Goal: Transaction & Acquisition: Purchase product/service

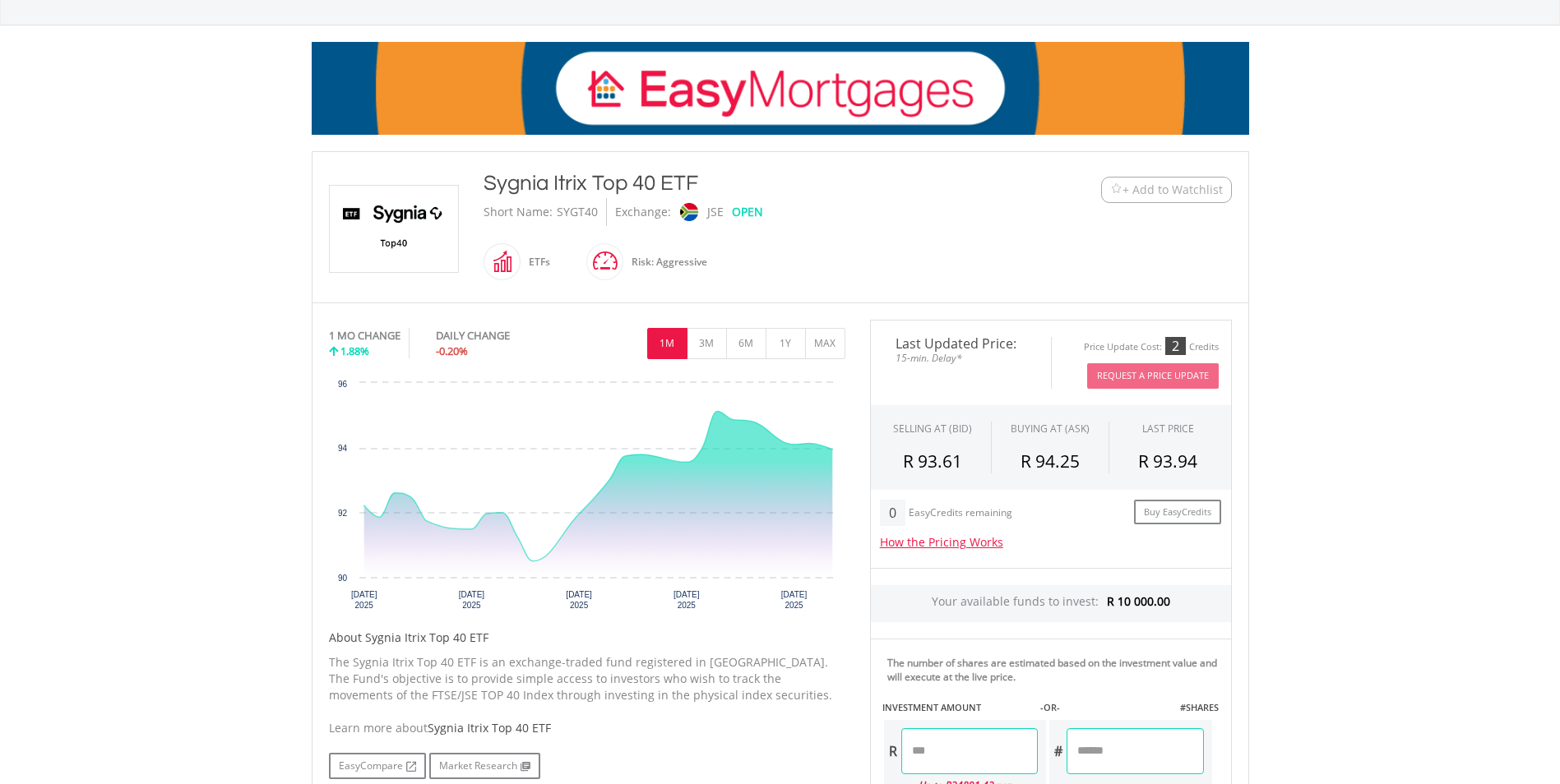
scroll to position [247, 0]
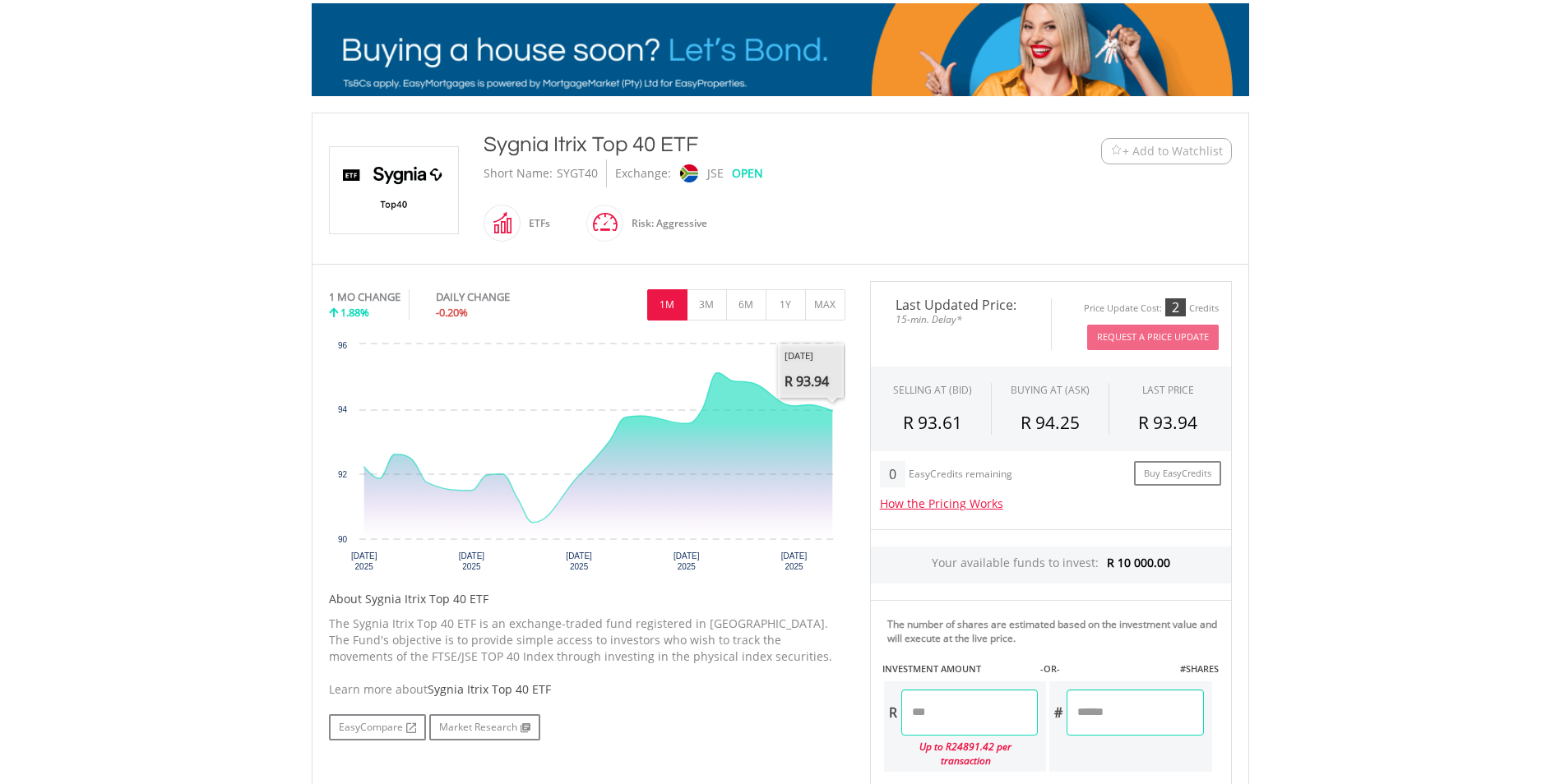
click at [941, 709] on input "number" at bounding box center [969, 712] width 136 height 46
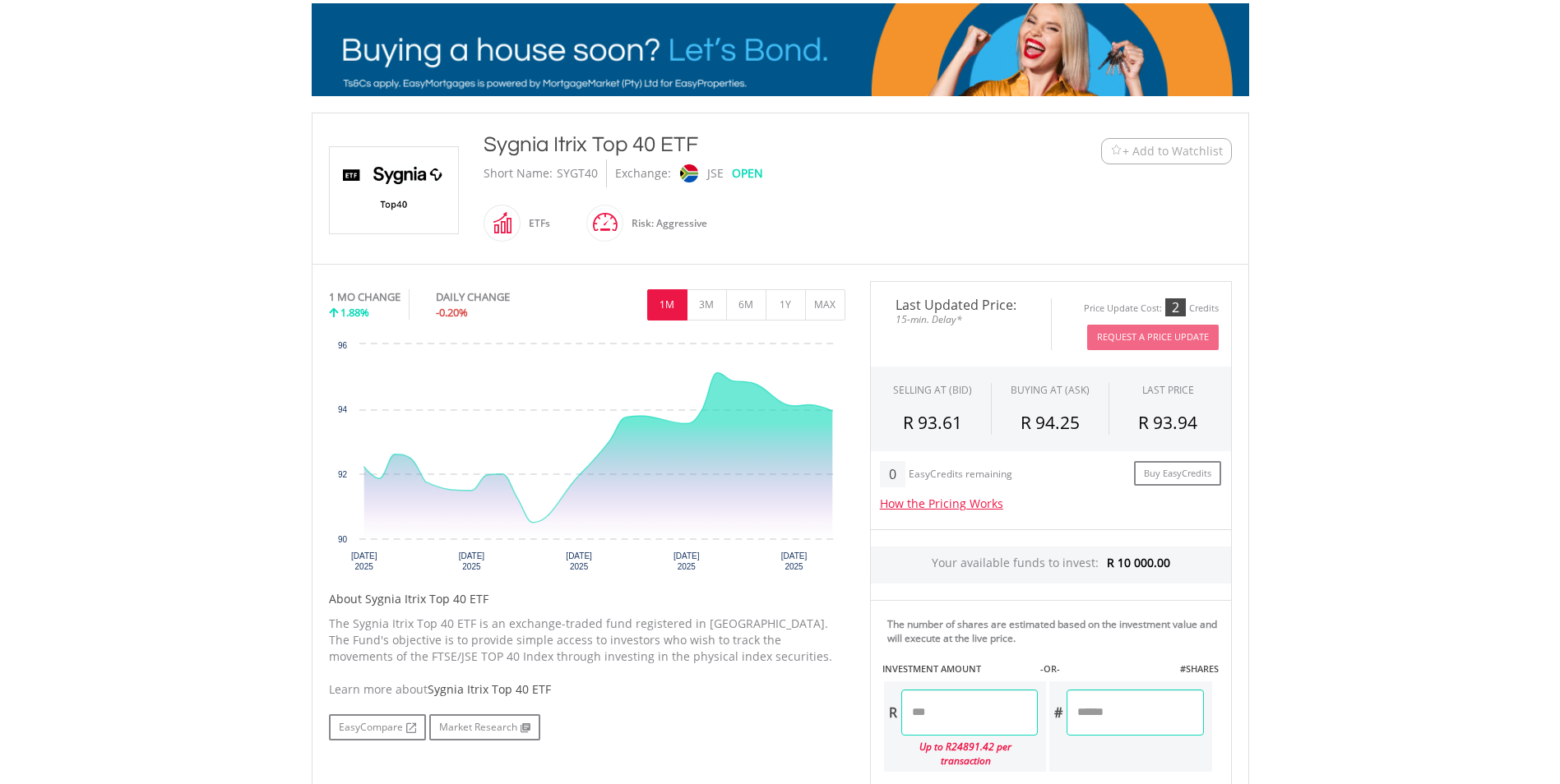
type input "*"
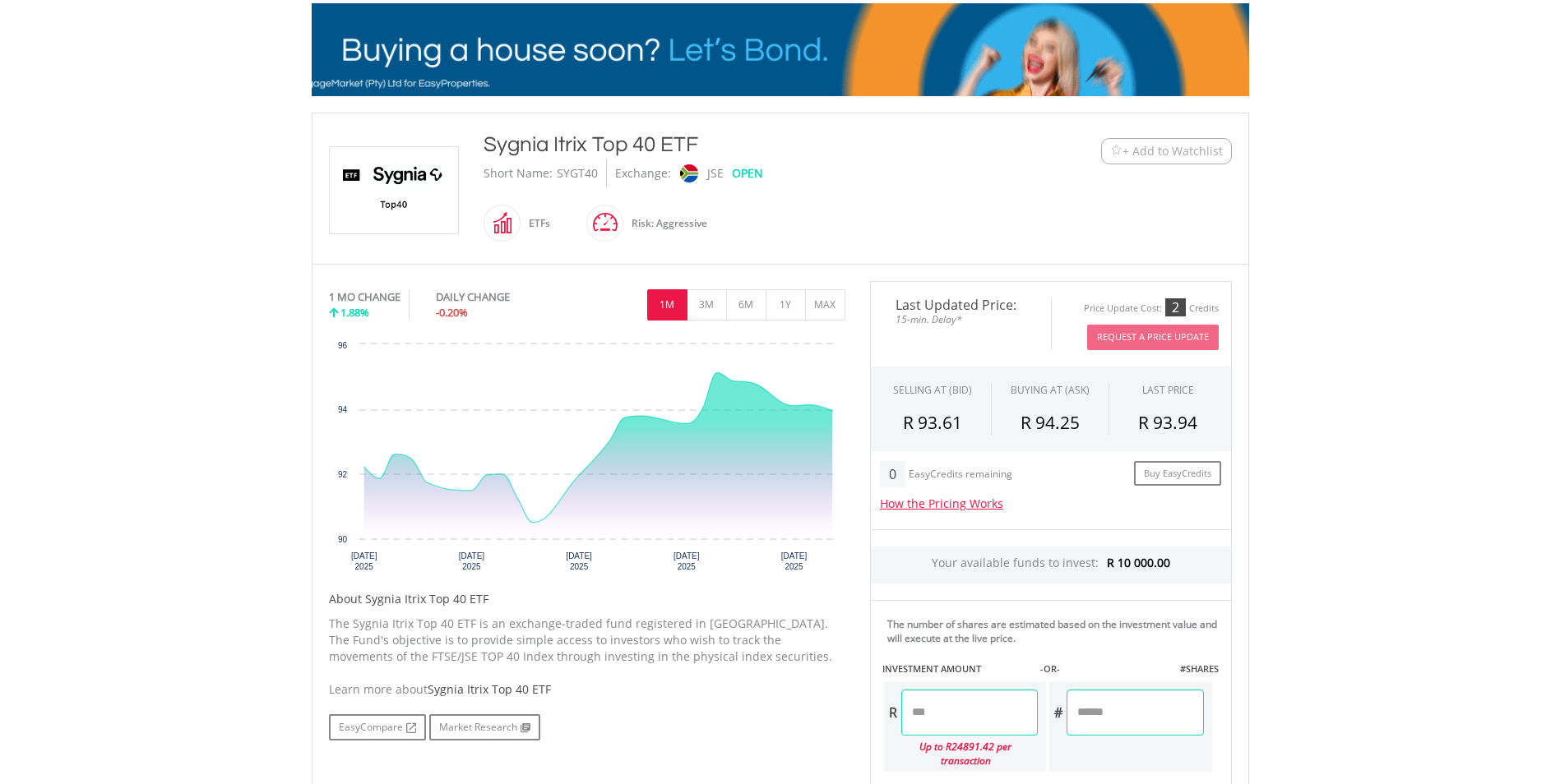
type input "*******"
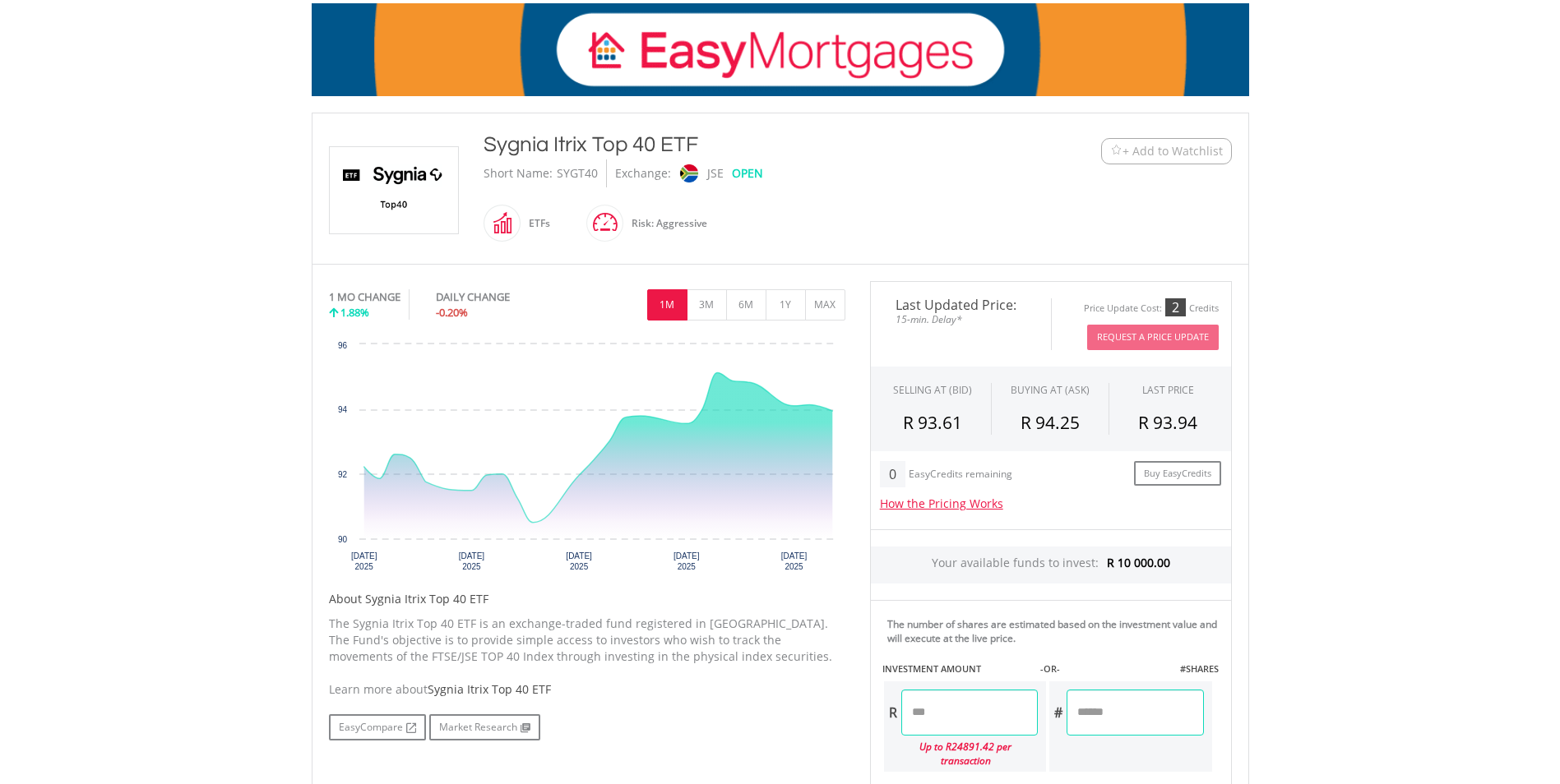
type input "*******"
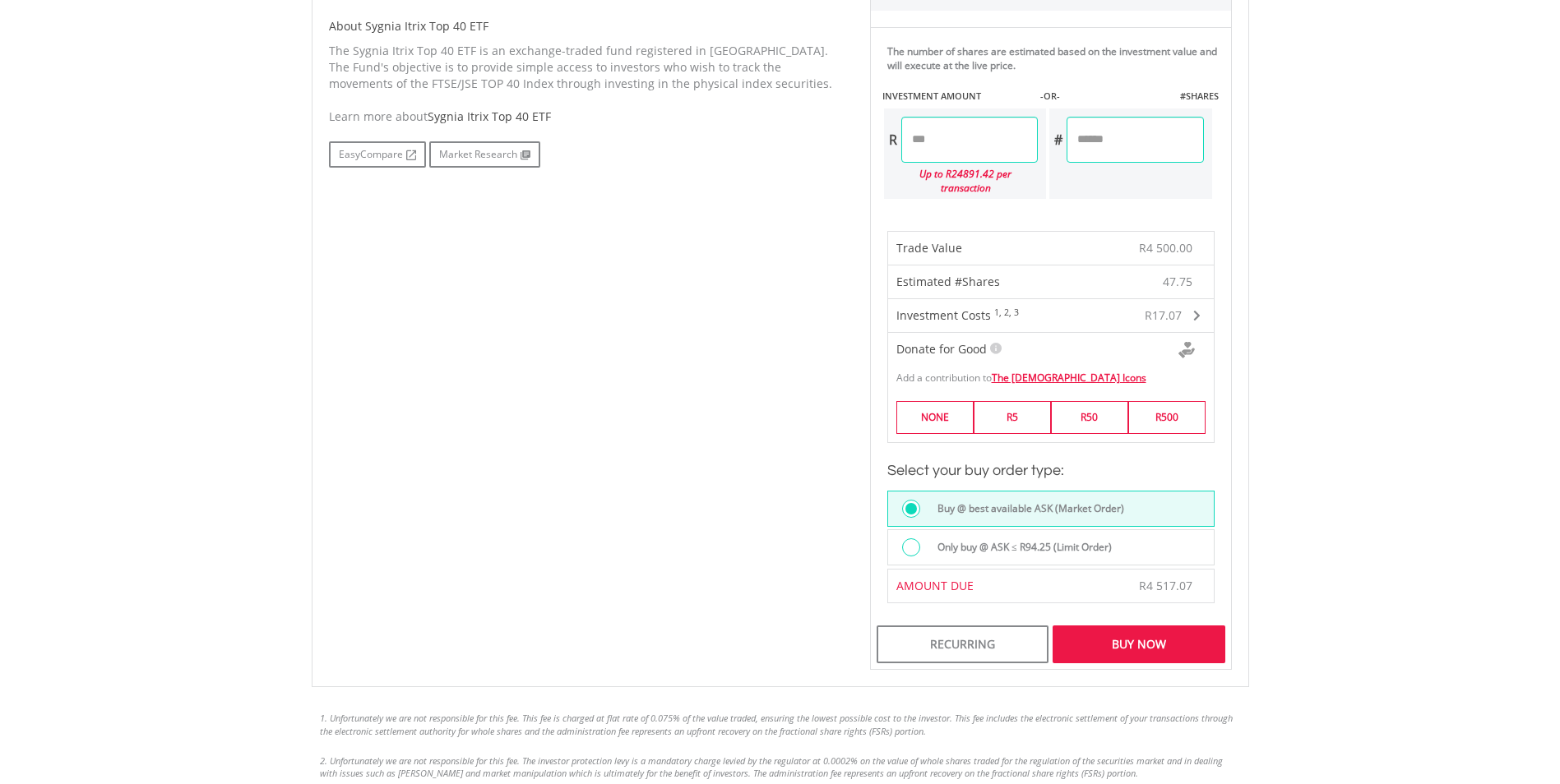
scroll to position [822, 0]
click at [1144, 623] on div "Buy Now" at bounding box center [1138, 642] width 172 height 38
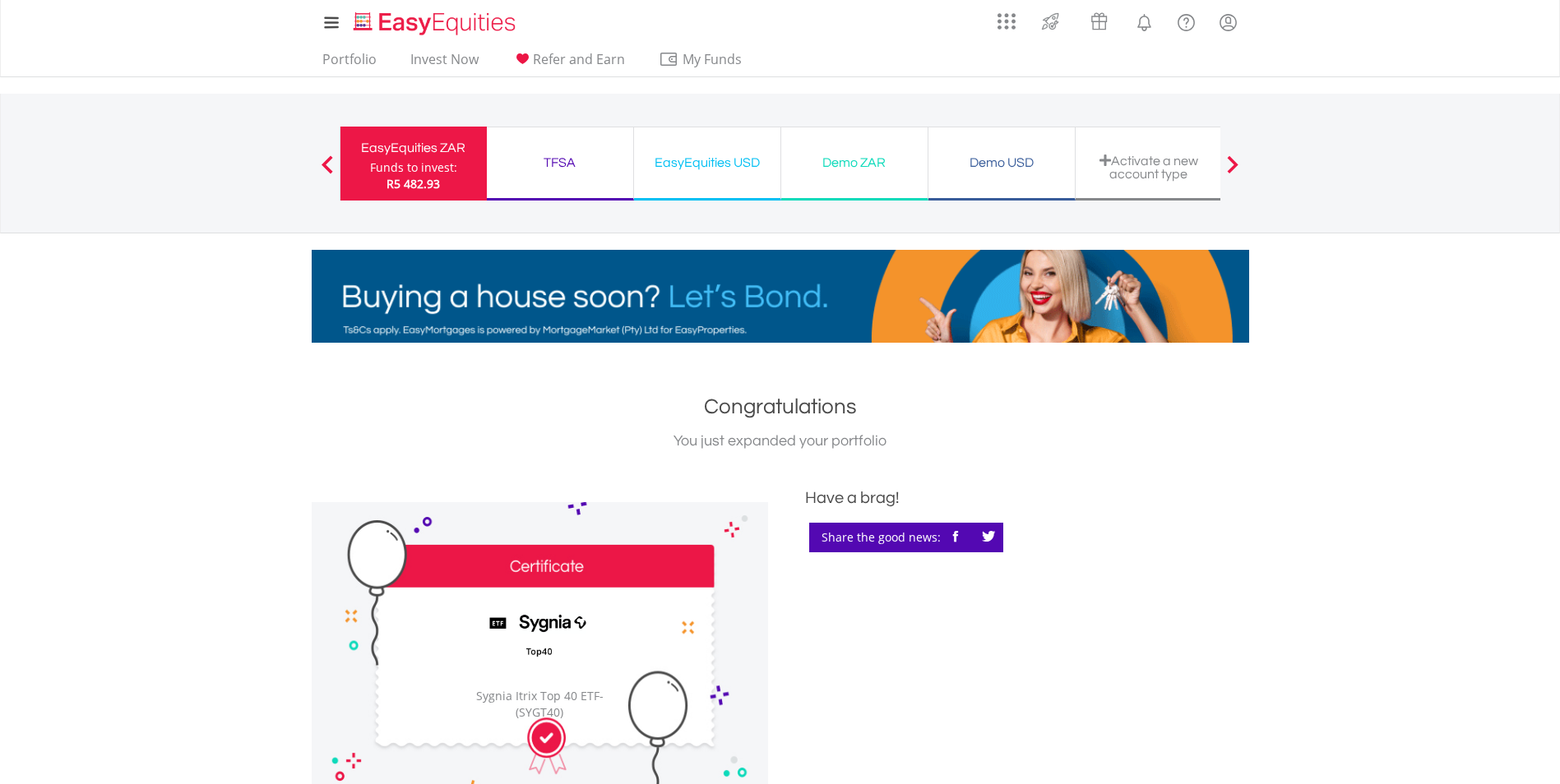
click at [433, 160] on div "Funds to invest:" at bounding box center [413, 168] width 87 height 16
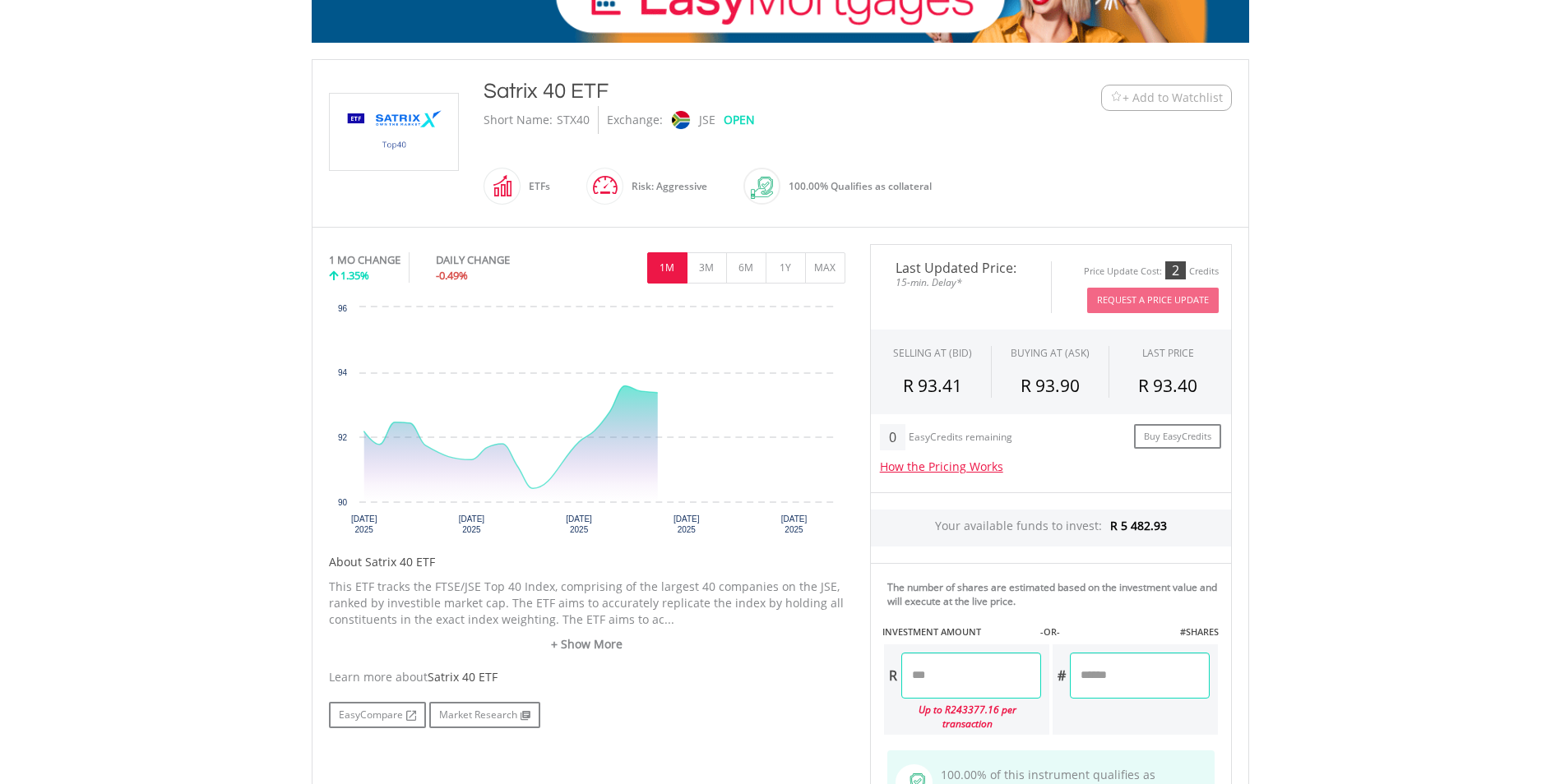
scroll to position [329, 0]
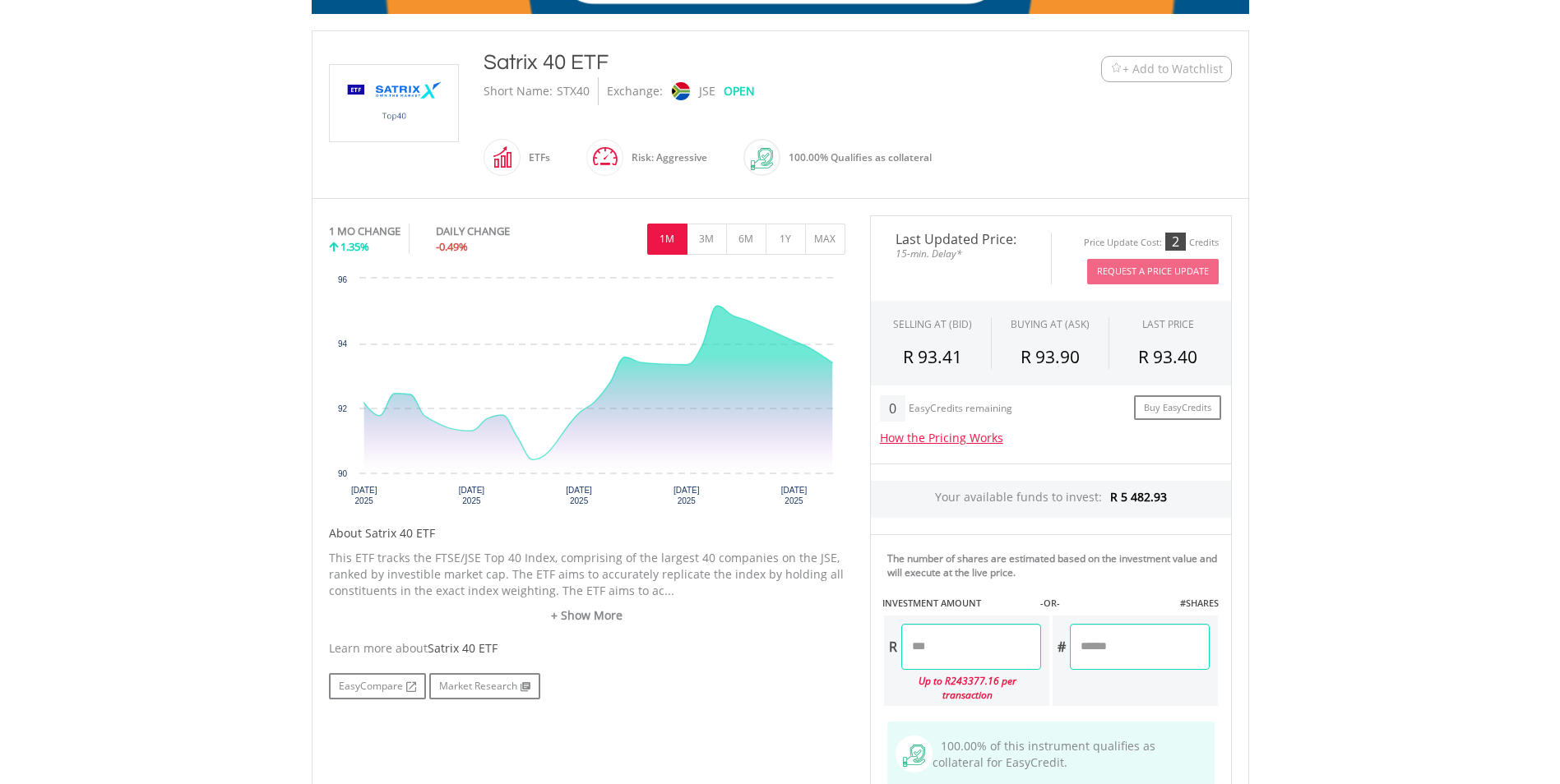
click at [948, 646] on input "number" at bounding box center [971, 647] width 140 height 46
type input "*******"
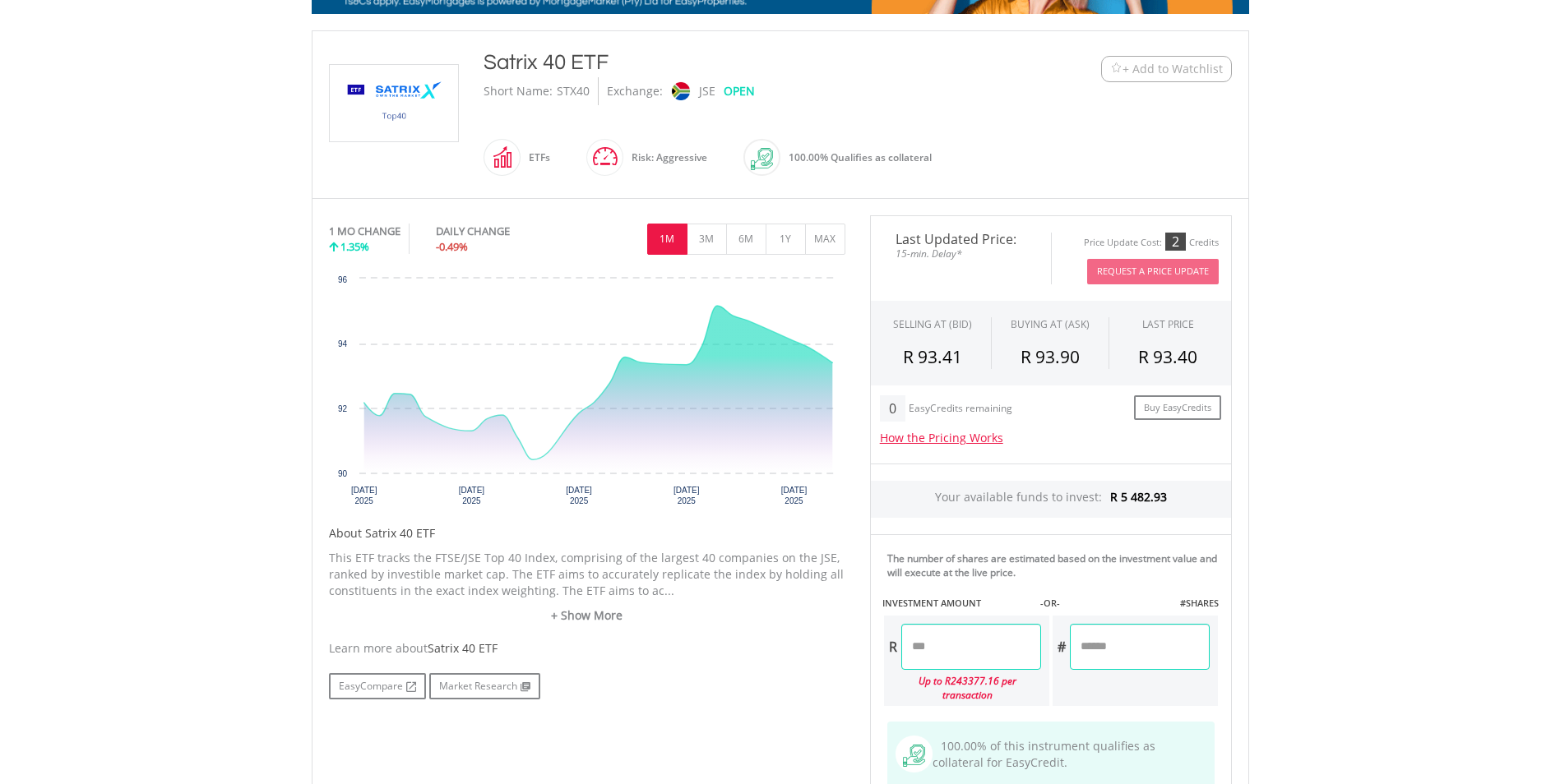
type input "*******"
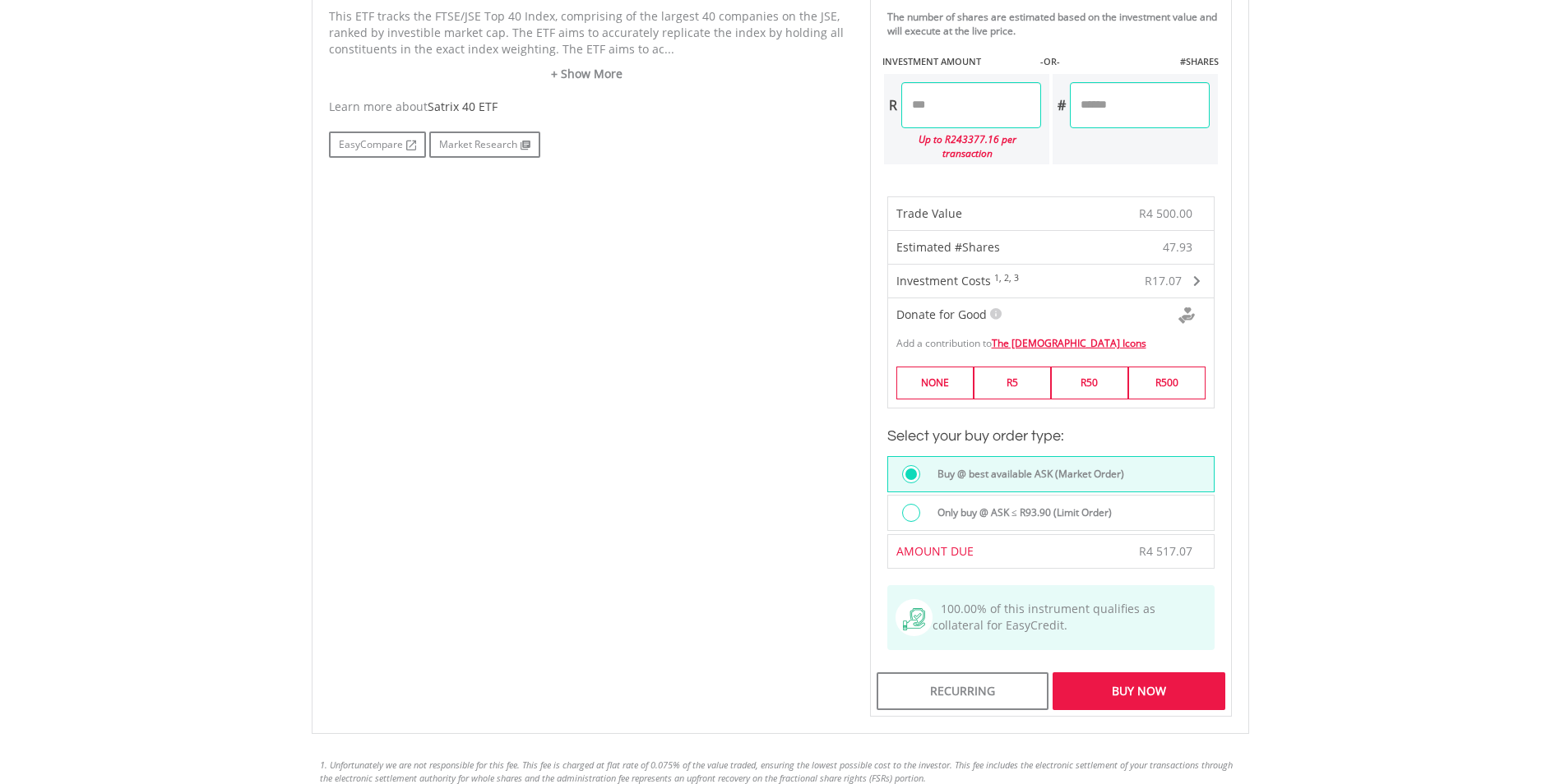
scroll to position [904, 0]
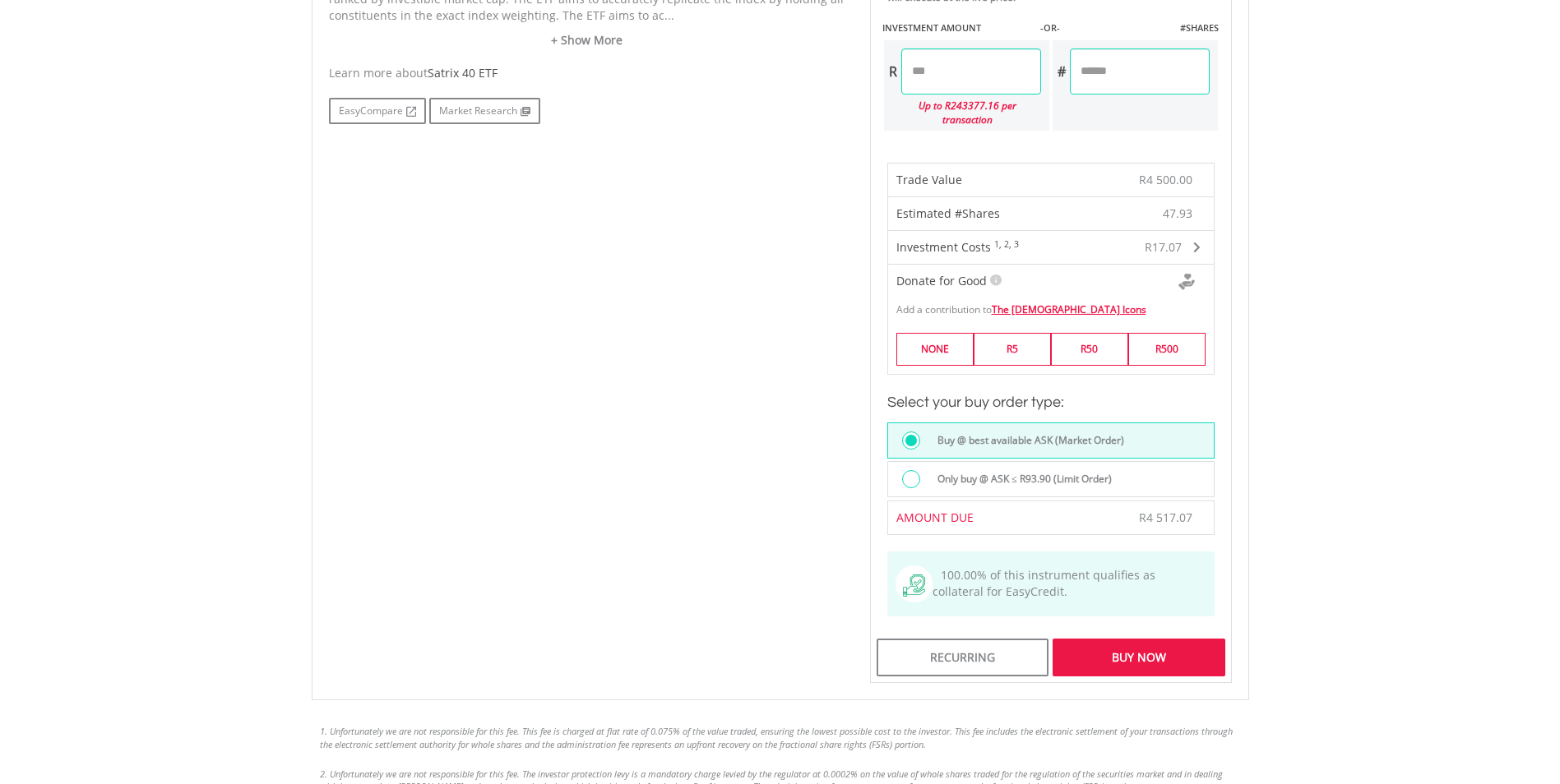
click at [1132, 648] on div "Buy Now" at bounding box center [1138, 658] width 172 height 38
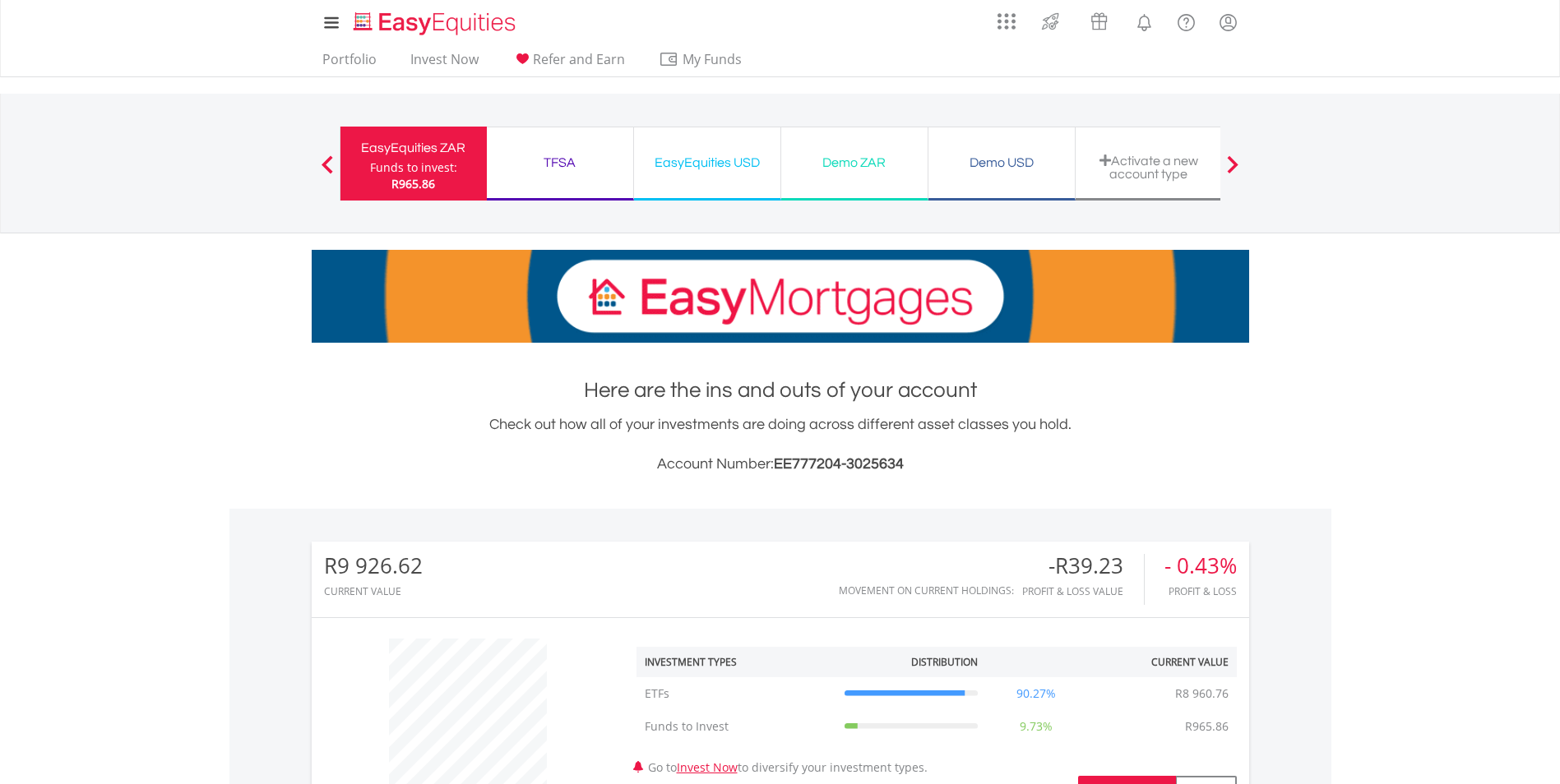
click at [1240, 165] on div at bounding box center [1233, 163] width 33 height 16
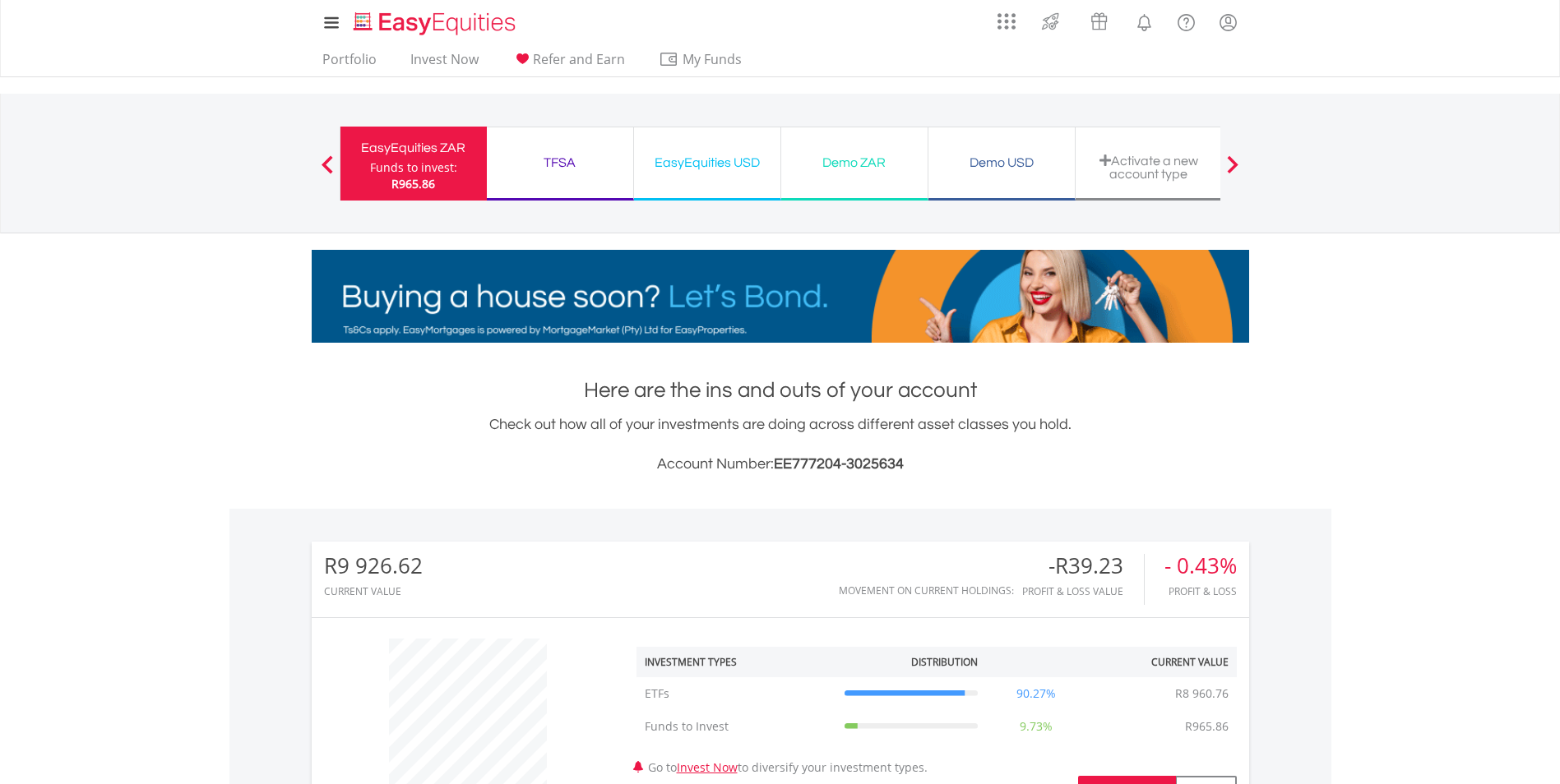
click at [1131, 163] on div "Activate a new account type" at bounding box center [1149, 167] width 127 height 27
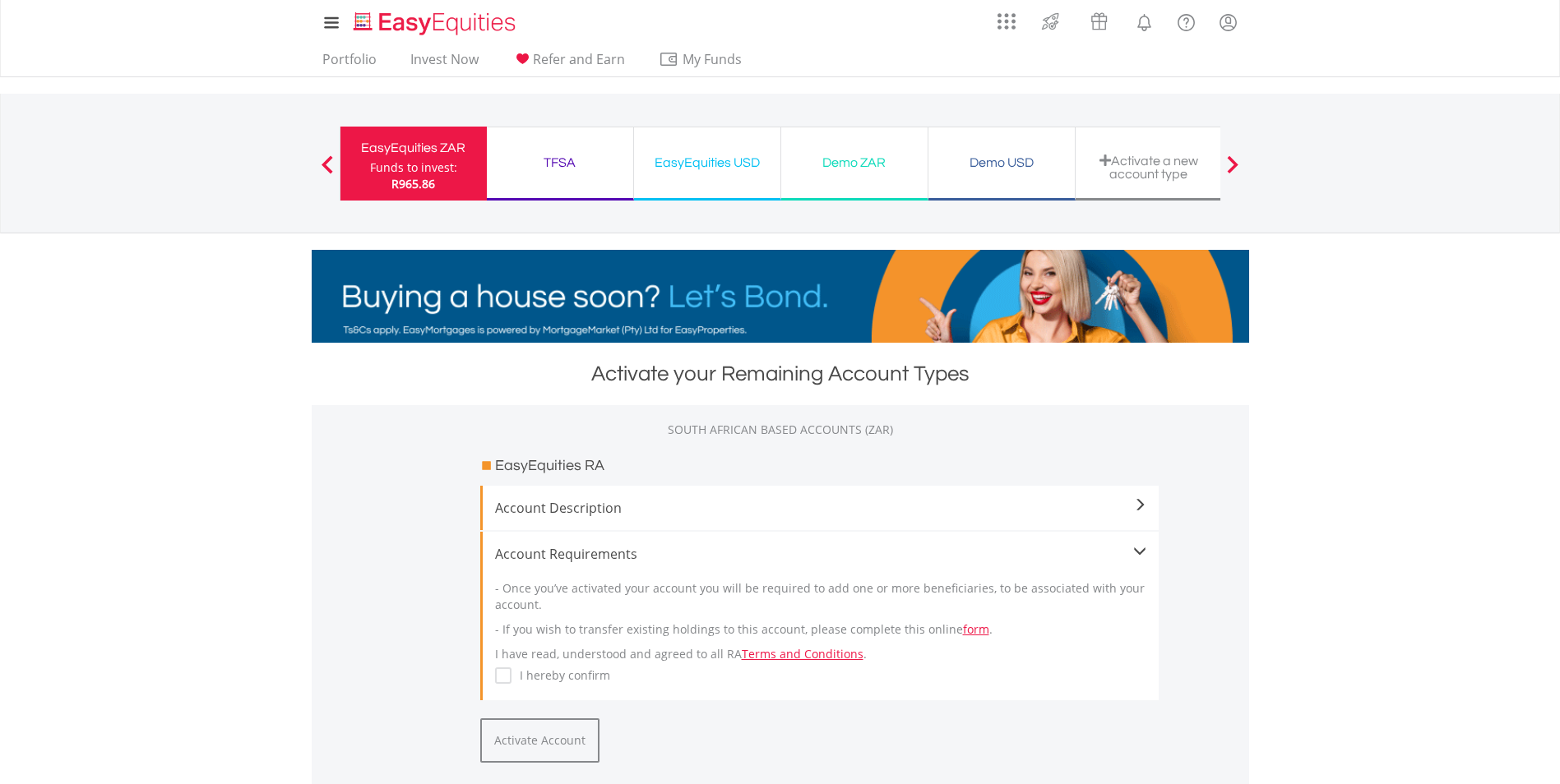
click at [606, 162] on div "TFSA" at bounding box center [560, 162] width 127 height 23
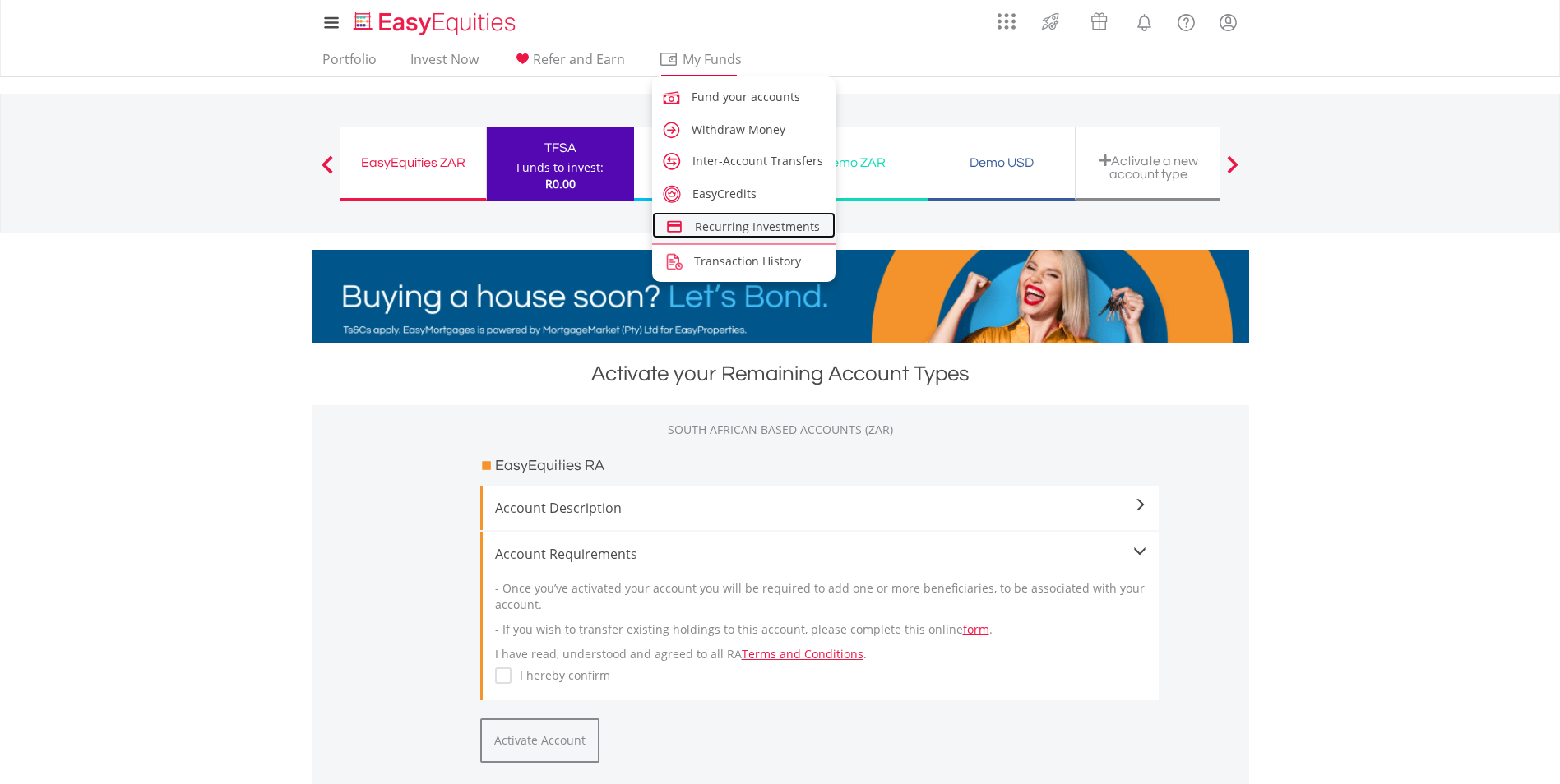
click at [763, 224] on span "Recurring Investments" at bounding box center [757, 226] width 125 height 16
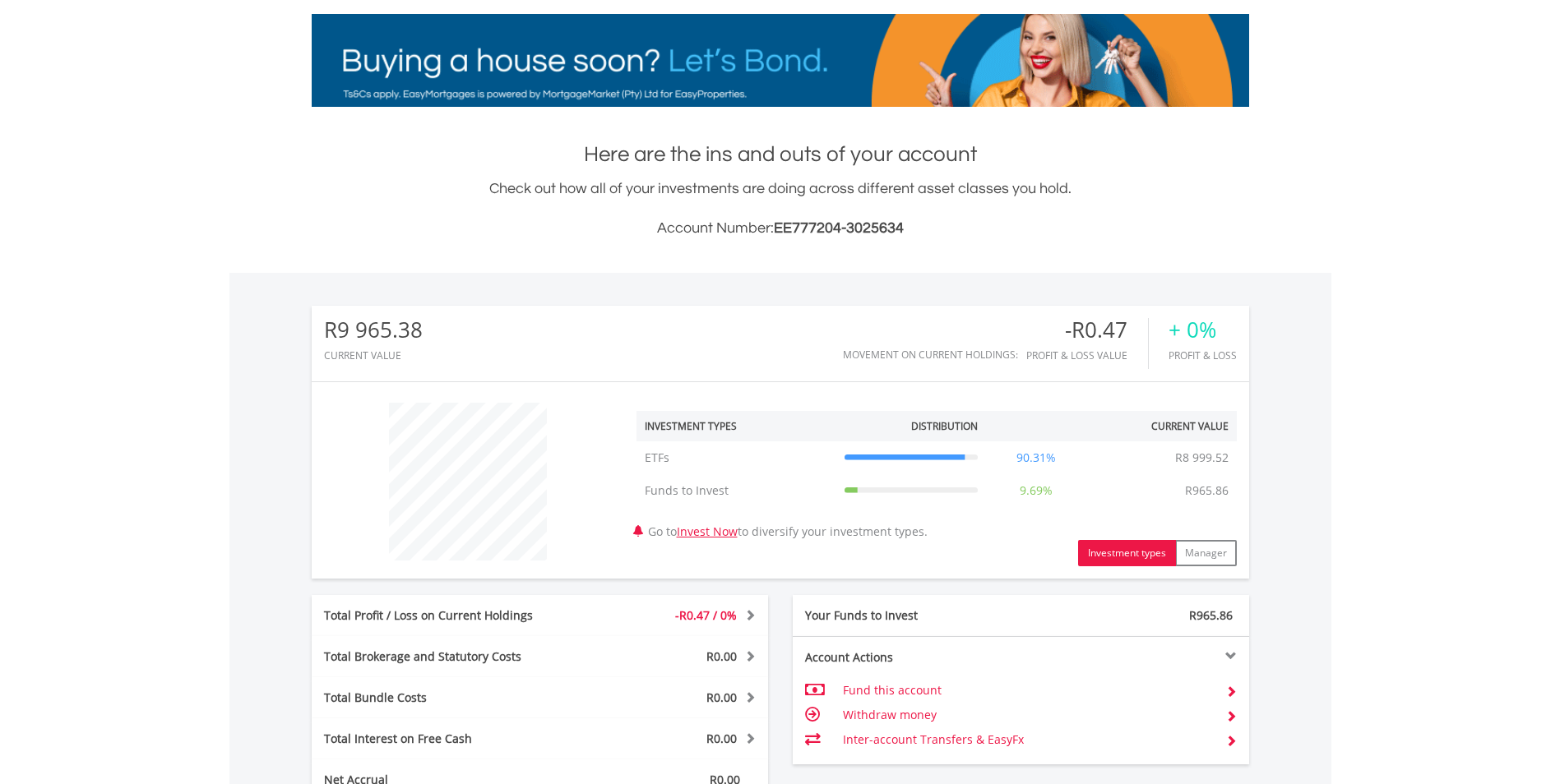
scroll to position [411, 0]
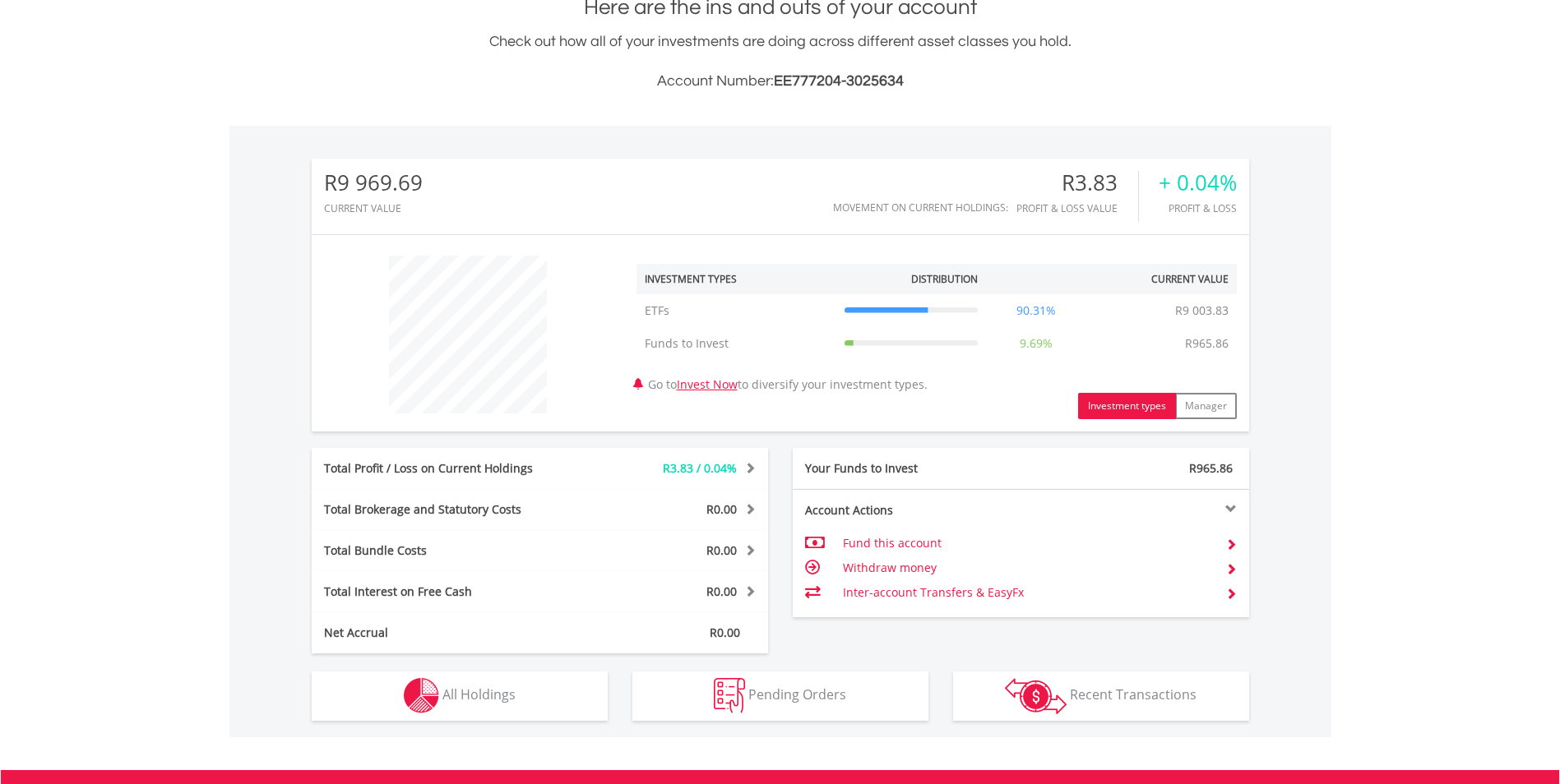
scroll to position [158, 313]
click at [433, 469] on div "Total Profit / Loss on Current Holdings" at bounding box center [445, 468] width 266 height 16
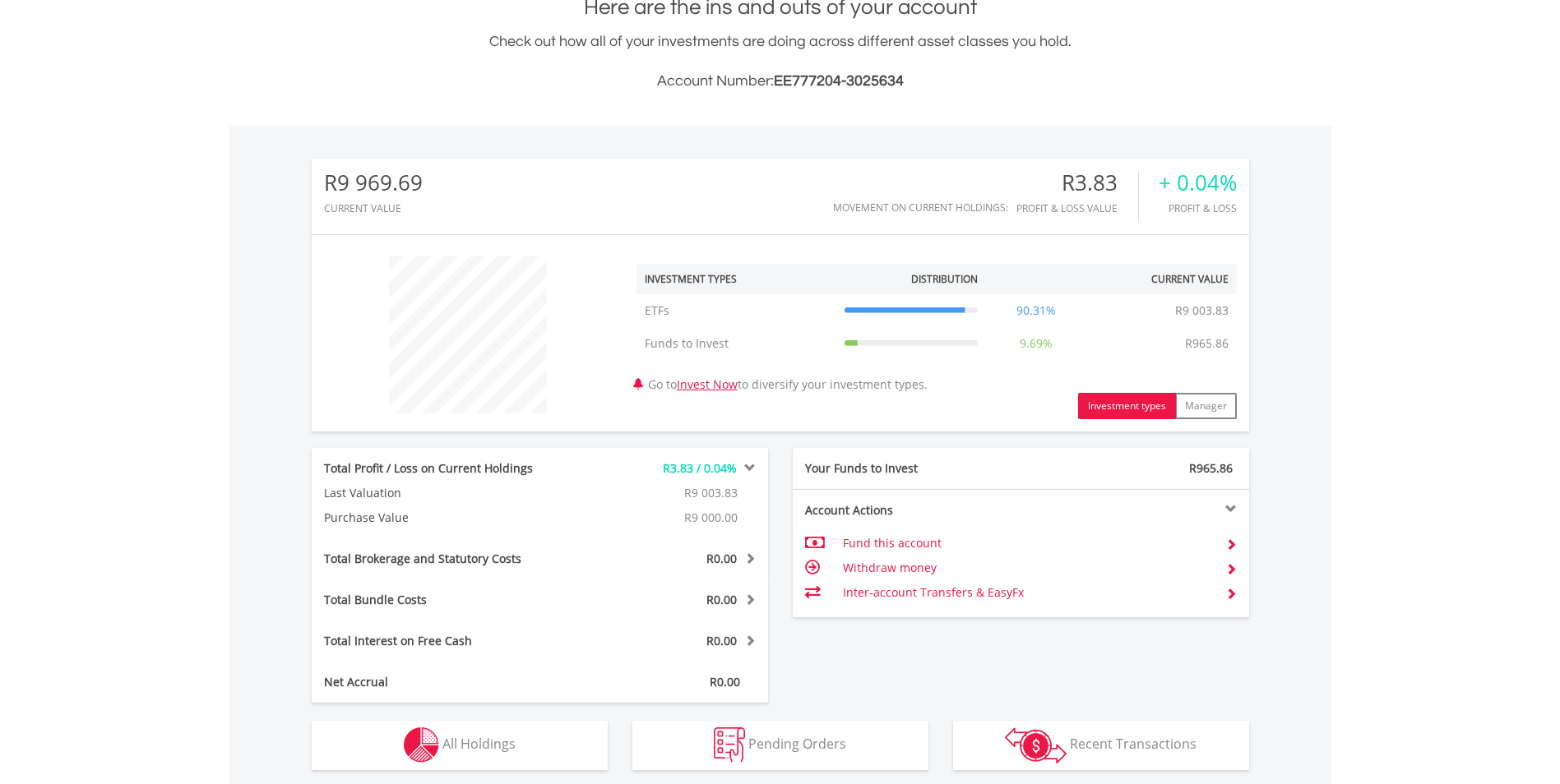
click at [1113, 413] on button "Investment types" at bounding box center [1126, 406] width 98 height 26
click at [1113, 403] on button "Investment types" at bounding box center [1126, 406] width 98 height 26
click at [1116, 403] on button "Investment types" at bounding box center [1126, 406] width 98 height 26
click at [1213, 405] on button "Manager" at bounding box center [1205, 406] width 61 height 26
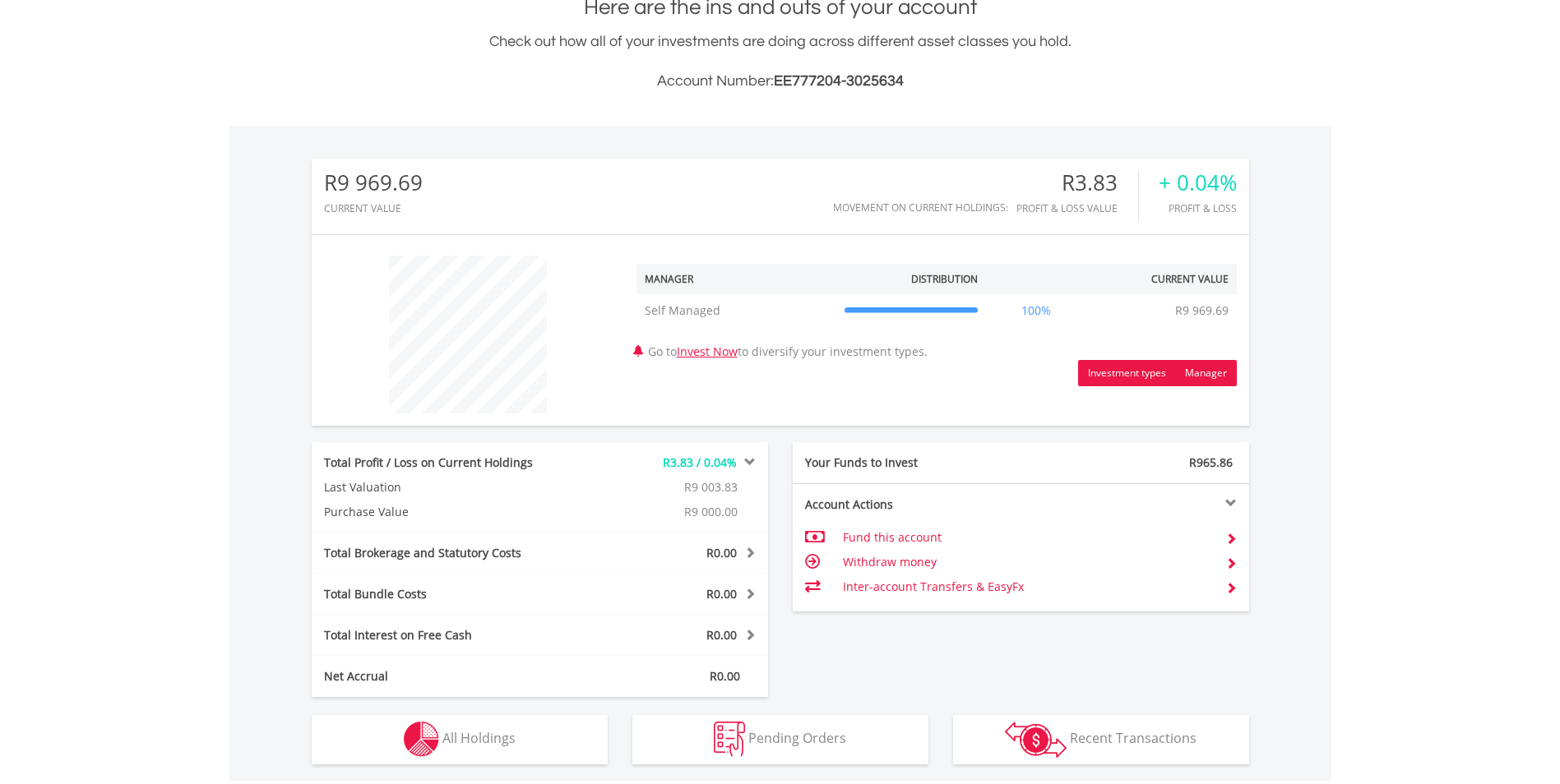
click at [1144, 372] on button "Investment types" at bounding box center [1126, 373] width 98 height 26
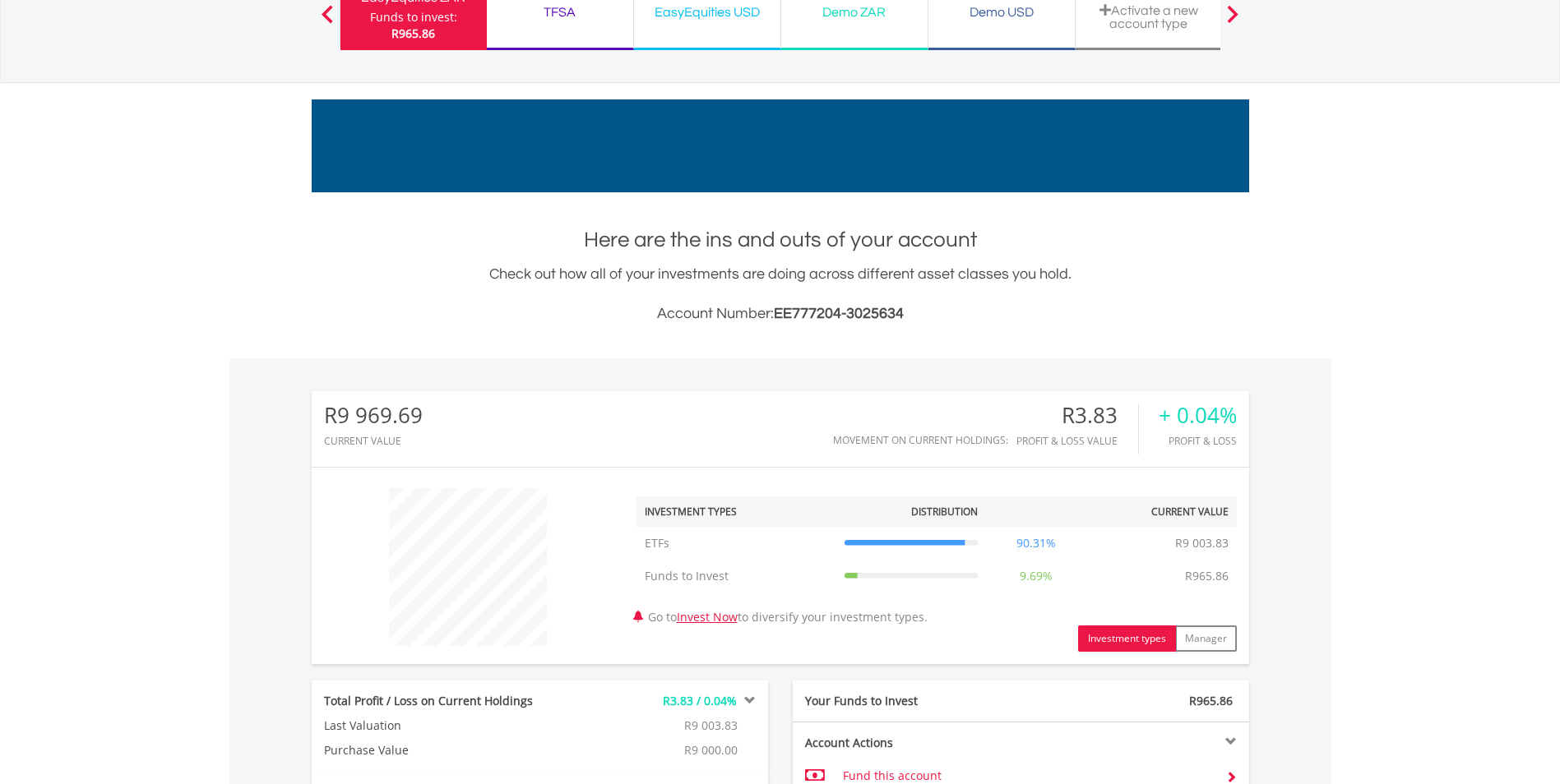
scroll to position [136, 0]
